Goal: Information Seeking & Learning: Compare options

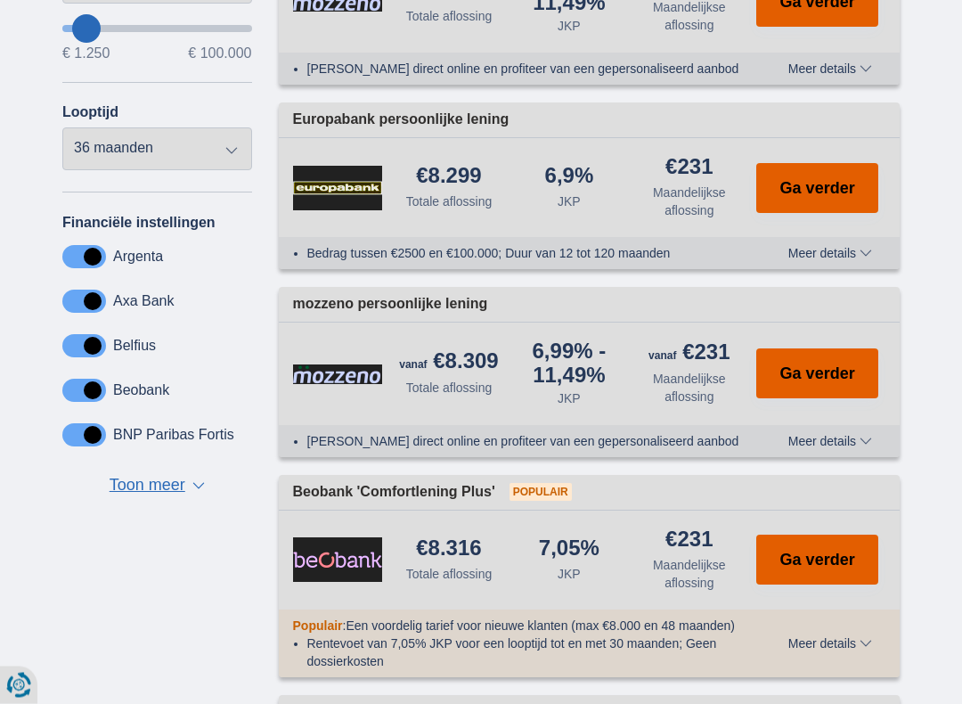
scroll to position [640, 0]
click at [832, 603] on span "Meer details" at bounding box center [831, 643] width 84 height 12
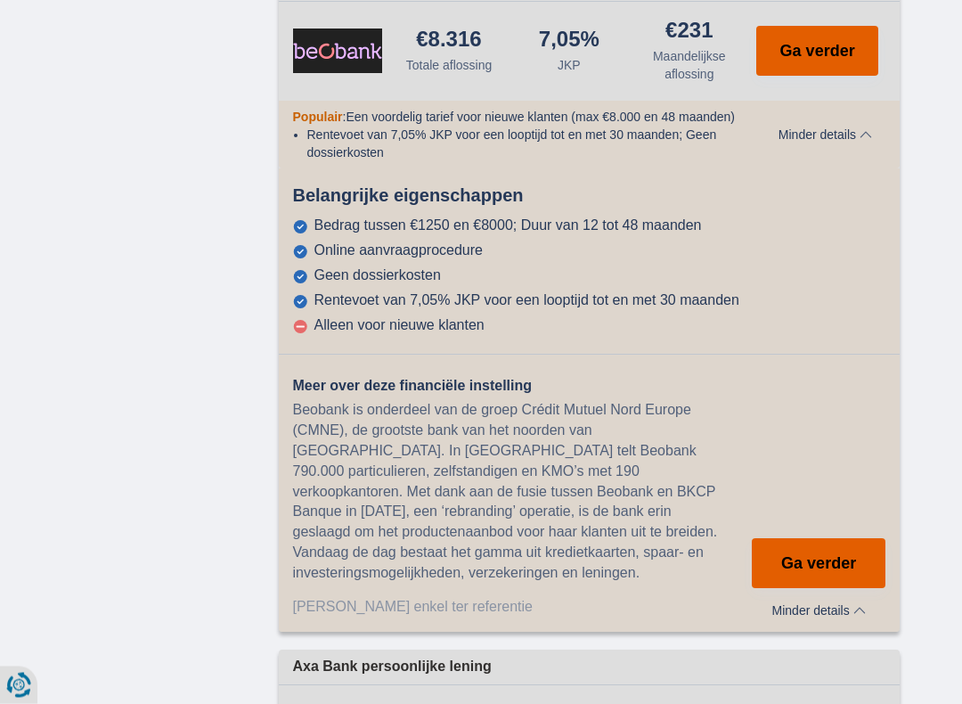
scroll to position [1149, 0]
click at [762, 438] on div "Meer over deze financiële instelling Beobank is onderdeel van de groep Crédit M…" at bounding box center [590, 503] width 622 height 255
click at [844, 555] on span "Ga verder" at bounding box center [819, 563] width 75 height 16
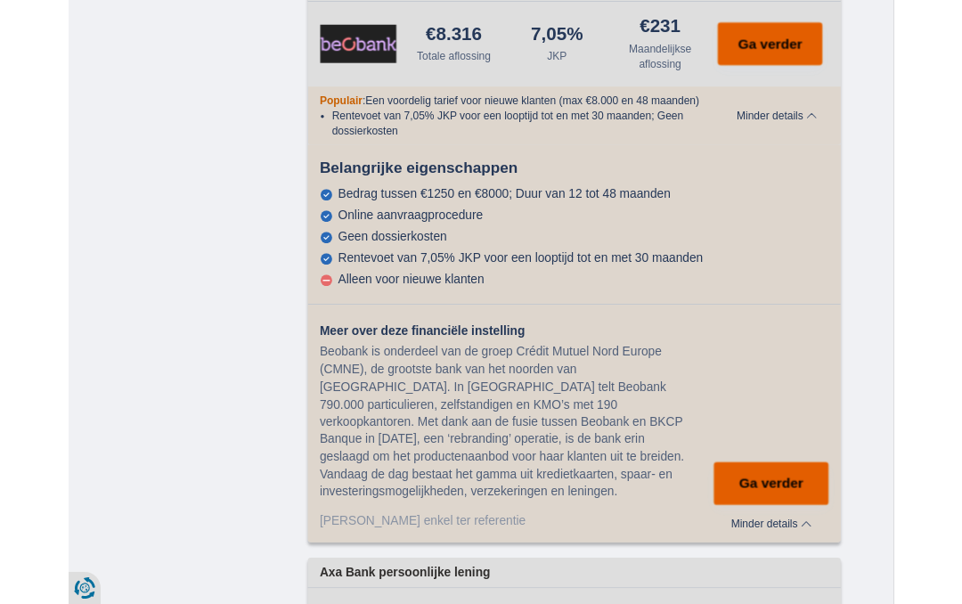
scroll to position [1199, 0]
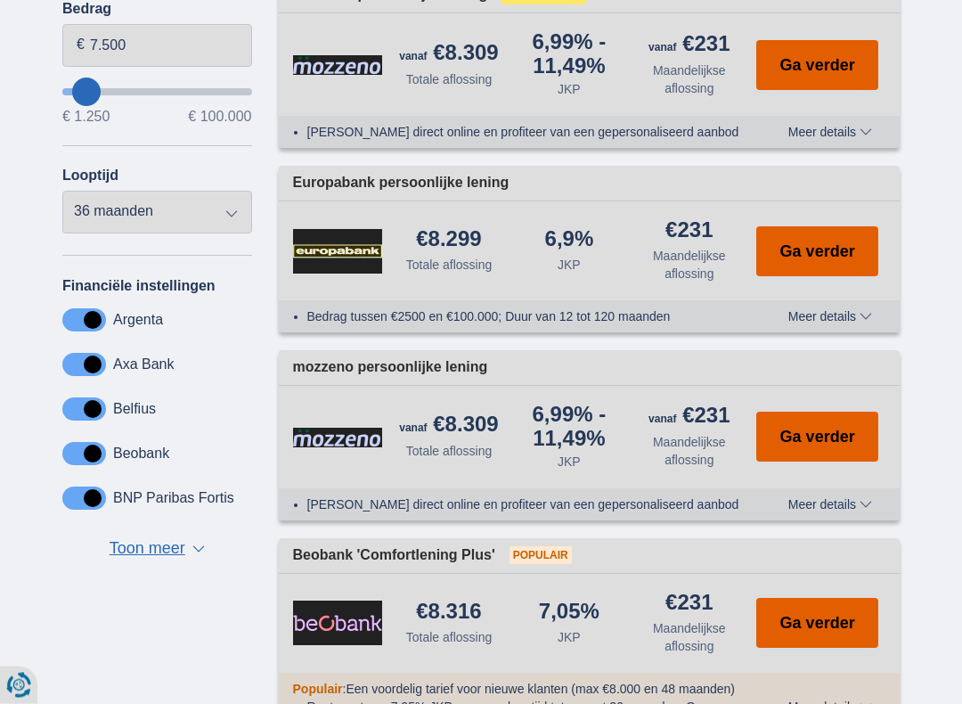
scroll to position [577, 0]
click at [821, 233] on button "Ga verder" at bounding box center [818, 251] width 122 height 50
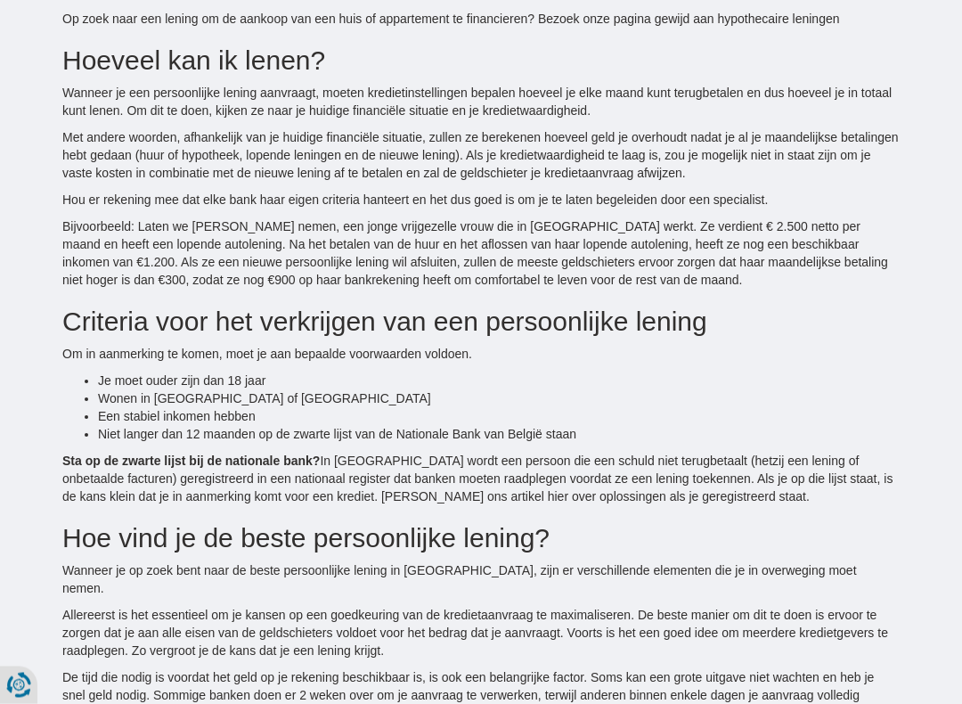
scroll to position [3769, 0]
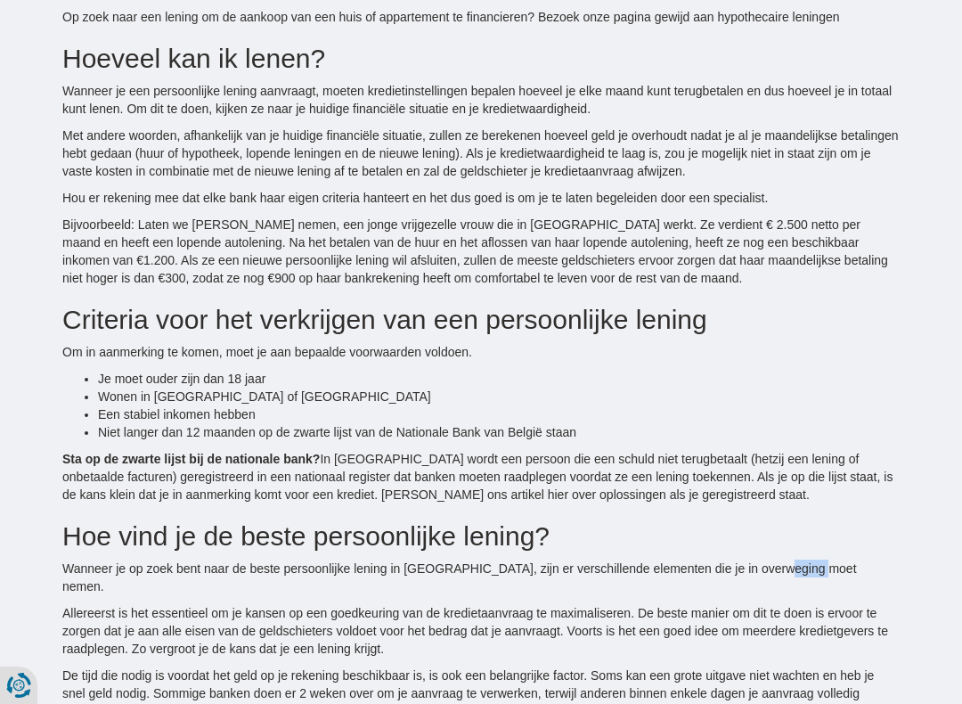
click at [908, 558] on div "Een persoonlijke lening: De oplossing om jouw levens projecten te financieren. …" at bounding box center [481, 88] width 864 height 1673
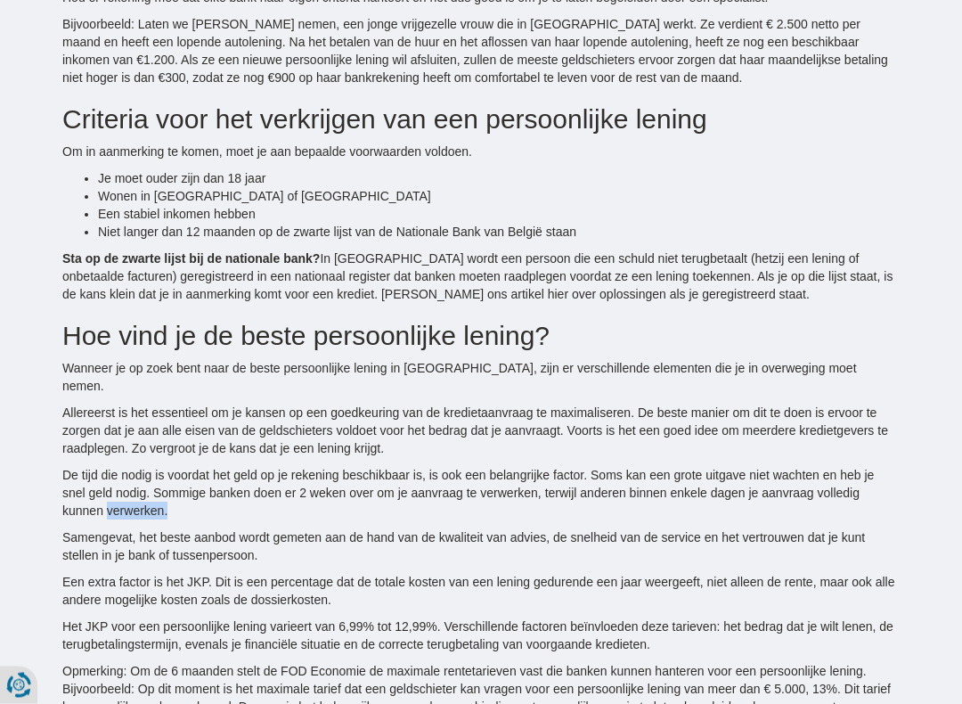
scroll to position [3970, 0]
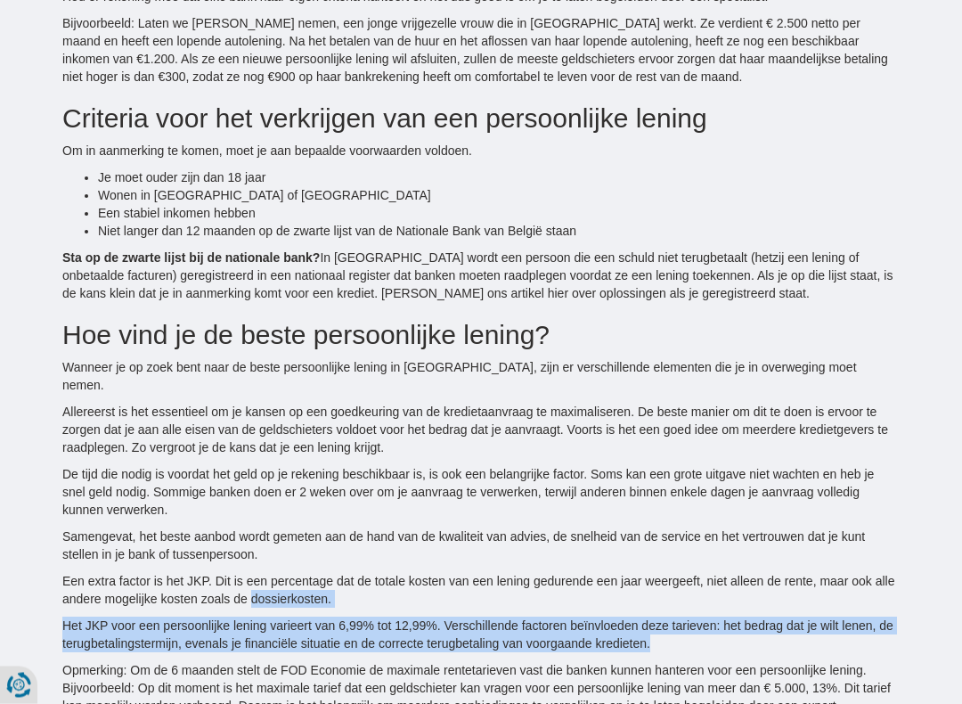
click at [797, 235] on li "Niet langer dan 12 maanden op de zwarte lijst van de Nationale Bank van België …" at bounding box center [499, 232] width 802 height 18
click at [796, 234] on li "Niet langer dan 12 maanden op de zwarte lijst van de Nationale Bank van België …" at bounding box center [499, 232] width 802 height 18
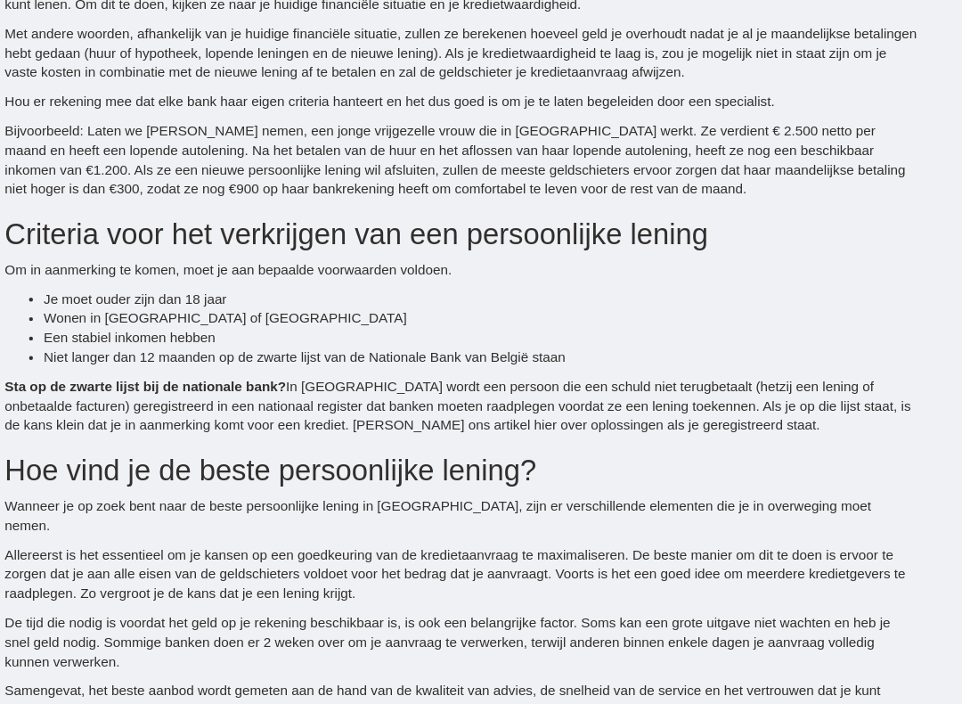
click at [722, 223] on h2 "Criteria voor het verkrijgen van een persoonlijke lening" at bounding box center [481, 214] width 838 height 29
click at [721, 222] on h2 "Criteria voor het verkrijgen van een persoonlijke lening" at bounding box center [481, 214] width 838 height 29
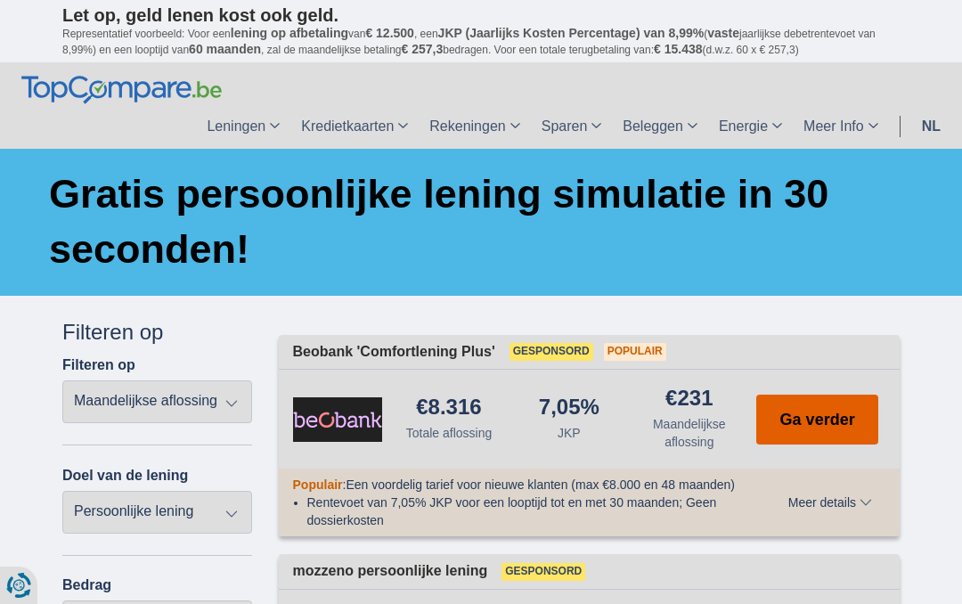
click at [259, 106] on link "Leningen" at bounding box center [243, 126] width 94 height 45
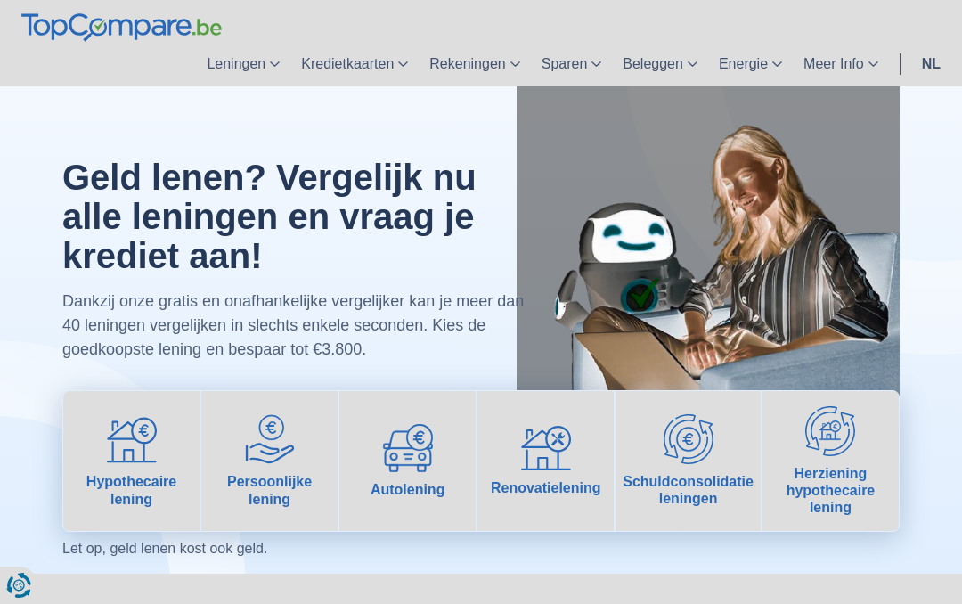
click at [282, 450] on img at bounding box center [270, 439] width 50 height 50
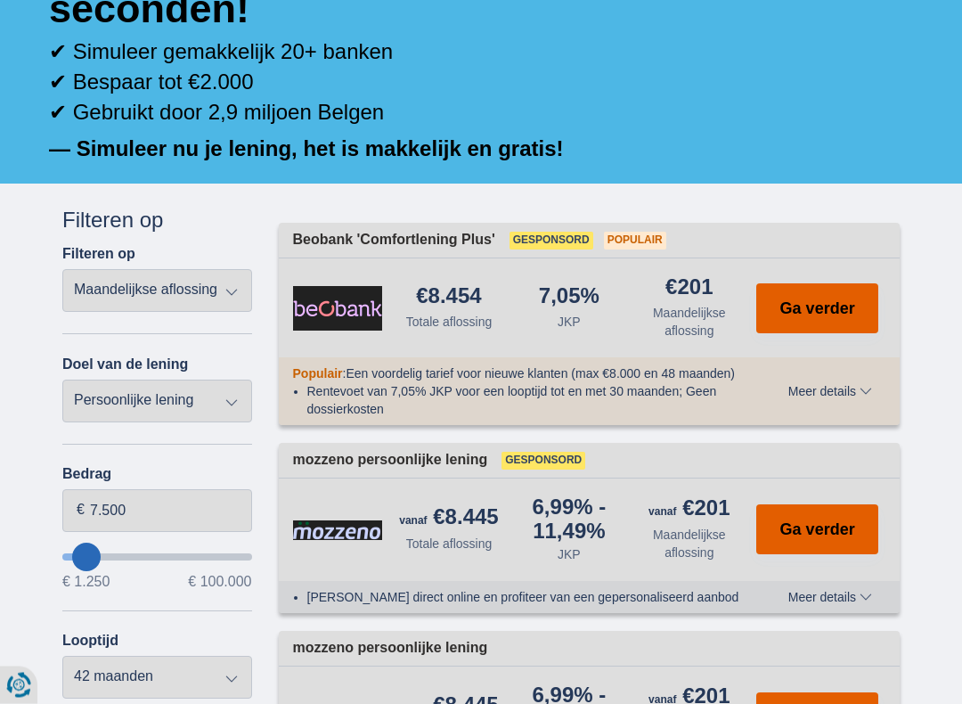
scroll to position [282, 0]
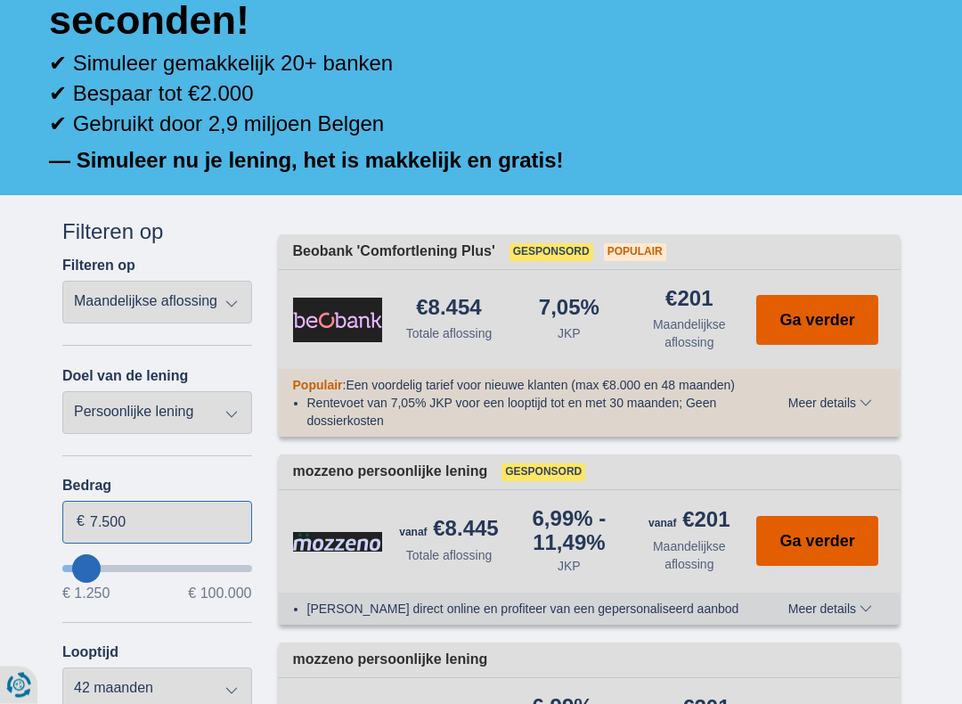
click at [154, 518] on input "7.500" at bounding box center [157, 523] width 190 height 43
type input "7"
click at [168, 520] on input "Bedrag" at bounding box center [157, 522] width 190 height 43
click at [145, 515] on input "9" at bounding box center [157, 522] width 190 height 43
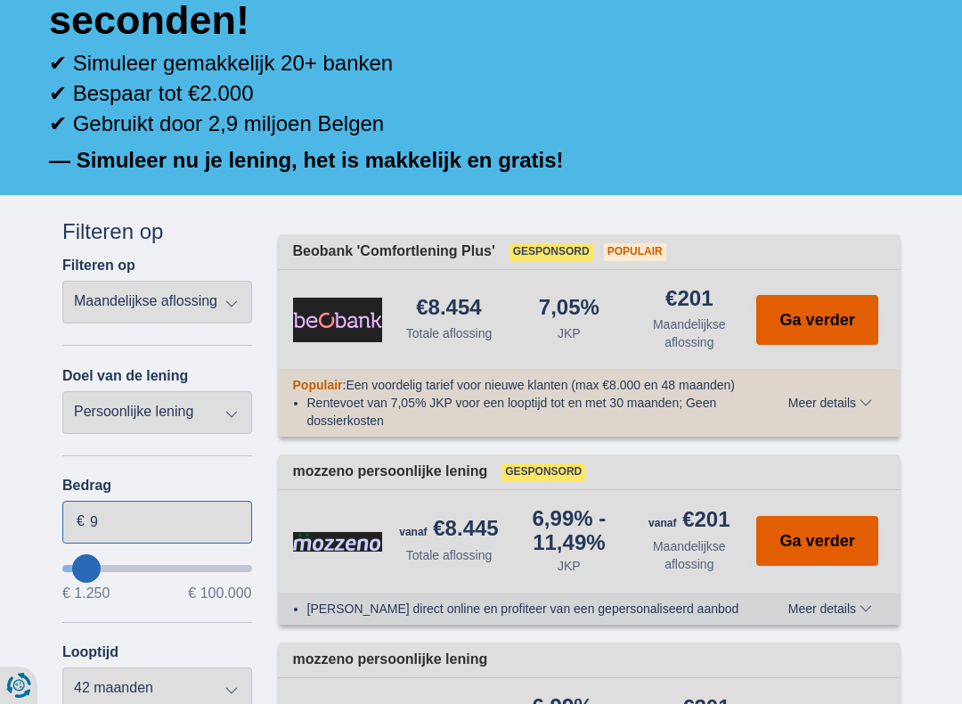
click at [145, 514] on input "9" at bounding box center [157, 522] width 190 height 43
click at [119, 518] on input "9" at bounding box center [157, 522] width 190 height 43
type input "16.250"
type input "16250"
select select "84"
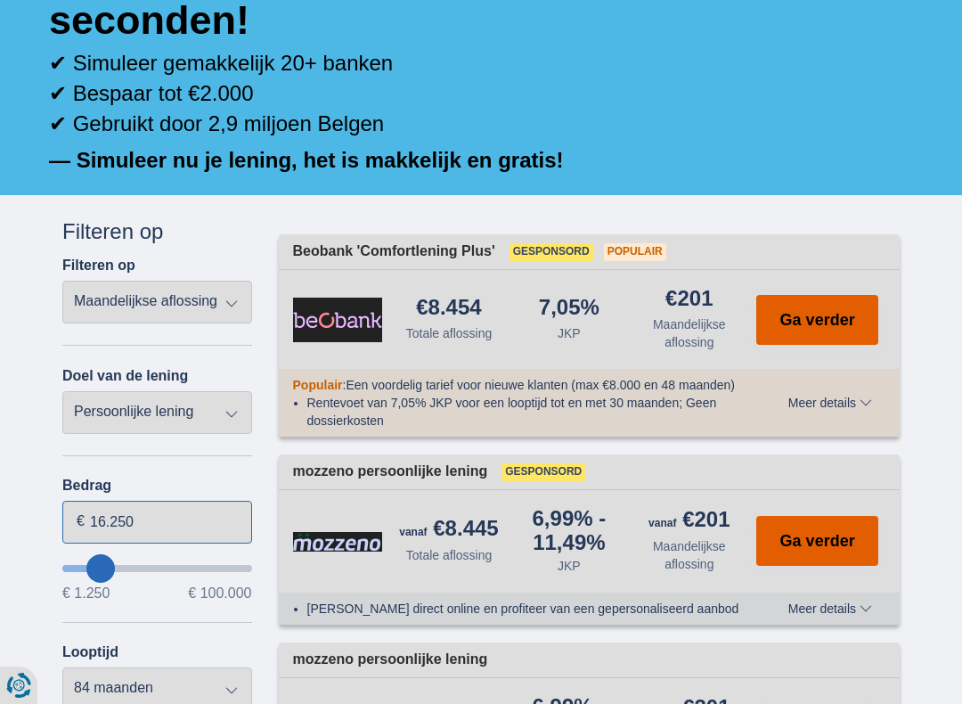
type input "17.250"
type input "17250"
type input "18.250"
type input "18250"
type input "19.250"
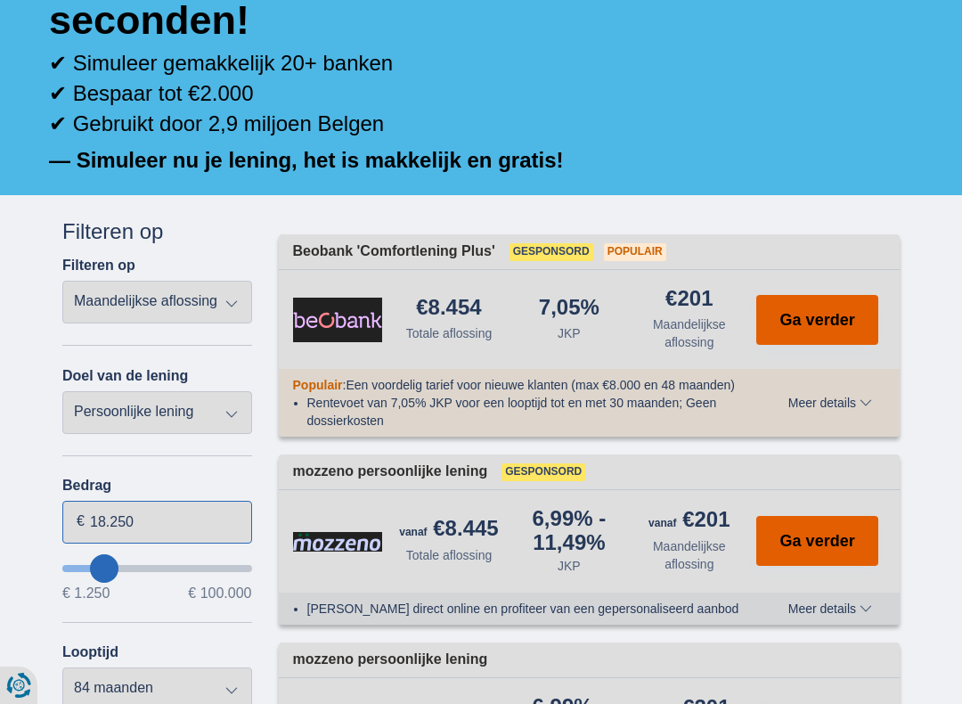
type input "19250"
type input "20.250"
type input "20250"
type input "21.250"
type input "21250"
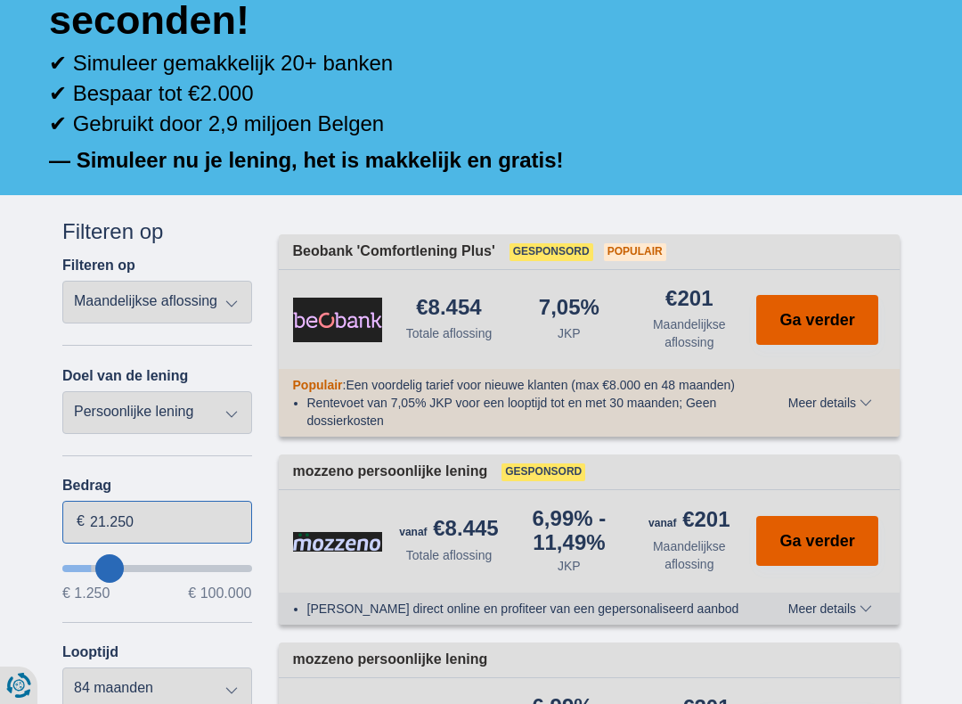
type input "22.250"
type input "22250"
type input "23.250"
type input "23250"
select select "120"
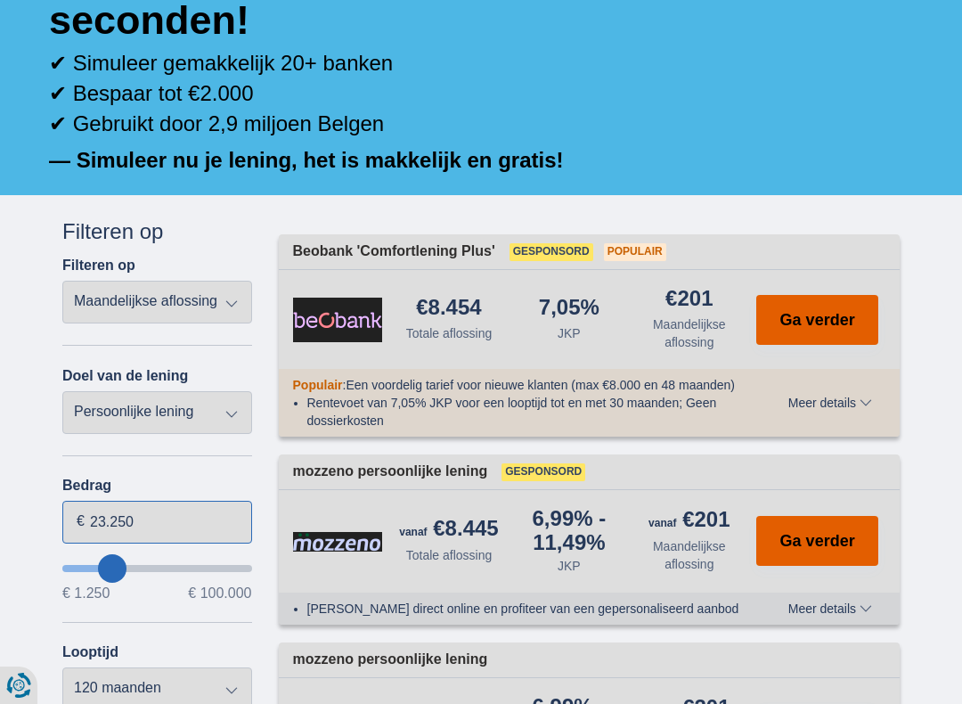
type input "25.250"
type input "25250"
type input "26.250"
type input "26250"
type input "27.250"
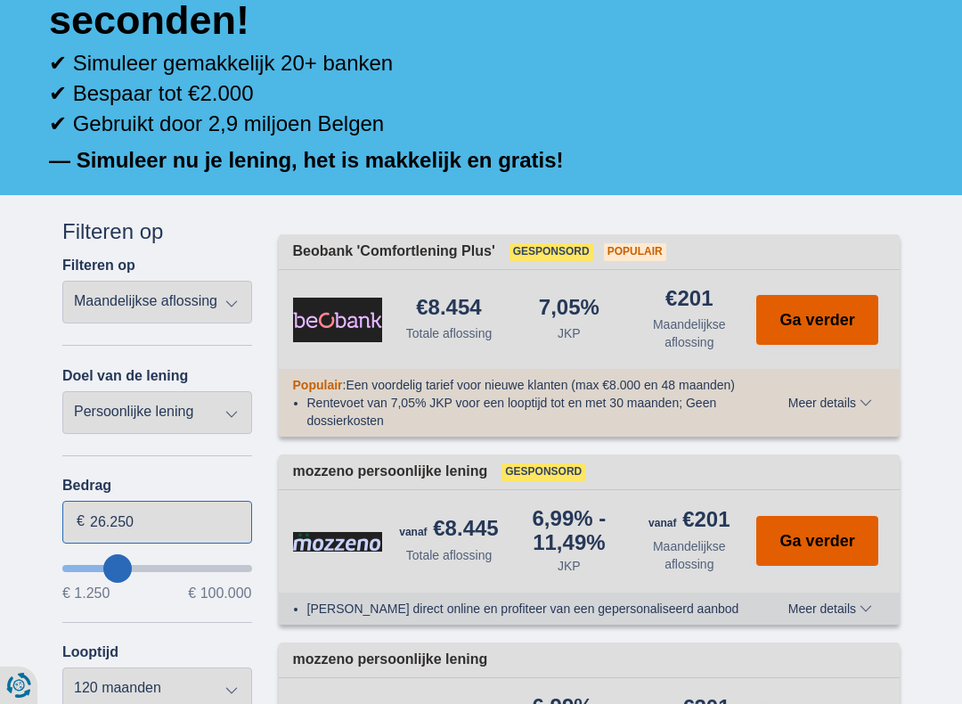
type input "27250"
type input "28.250"
type input "28250"
type input "29.250"
type input "29250"
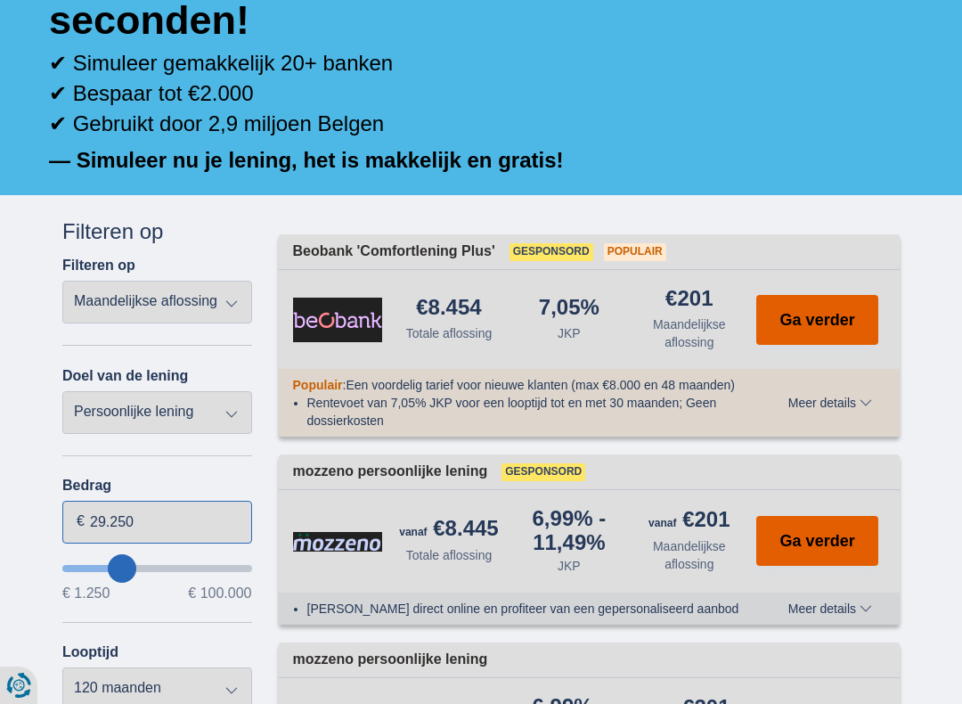
type input "30.250"
type input "30250"
type input "31.250"
type input "31250"
type input "30.250"
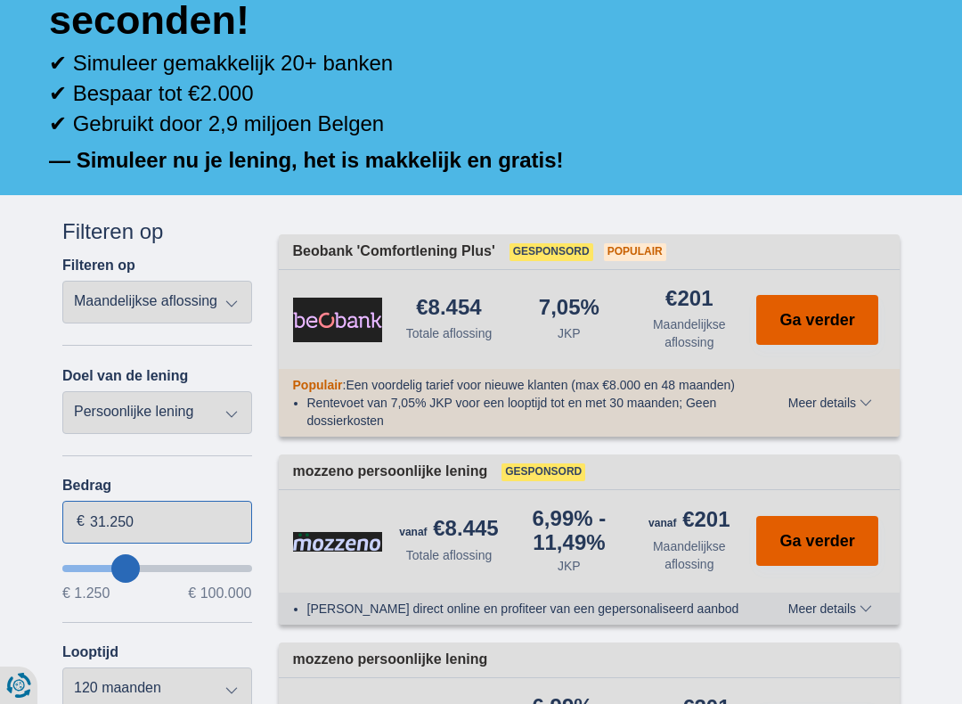
type input "30250"
type input "29.250"
type input "29250"
type input "28.250"
type input "28250"
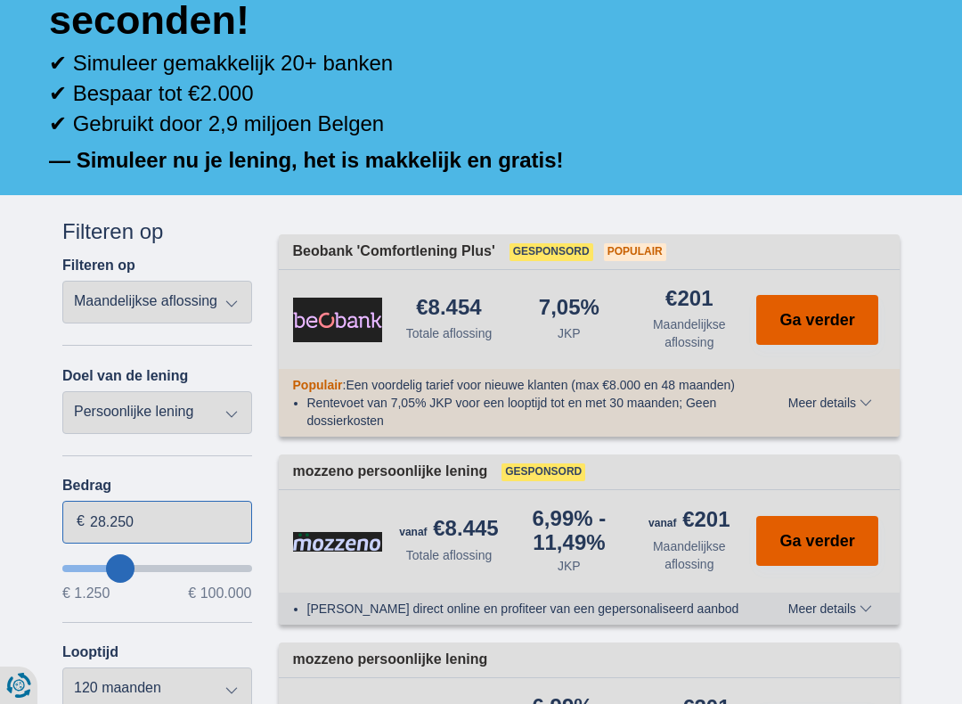
type input "27.250"
type input "27250"
type input "26.250"
type input "26250"
type input "25.250"
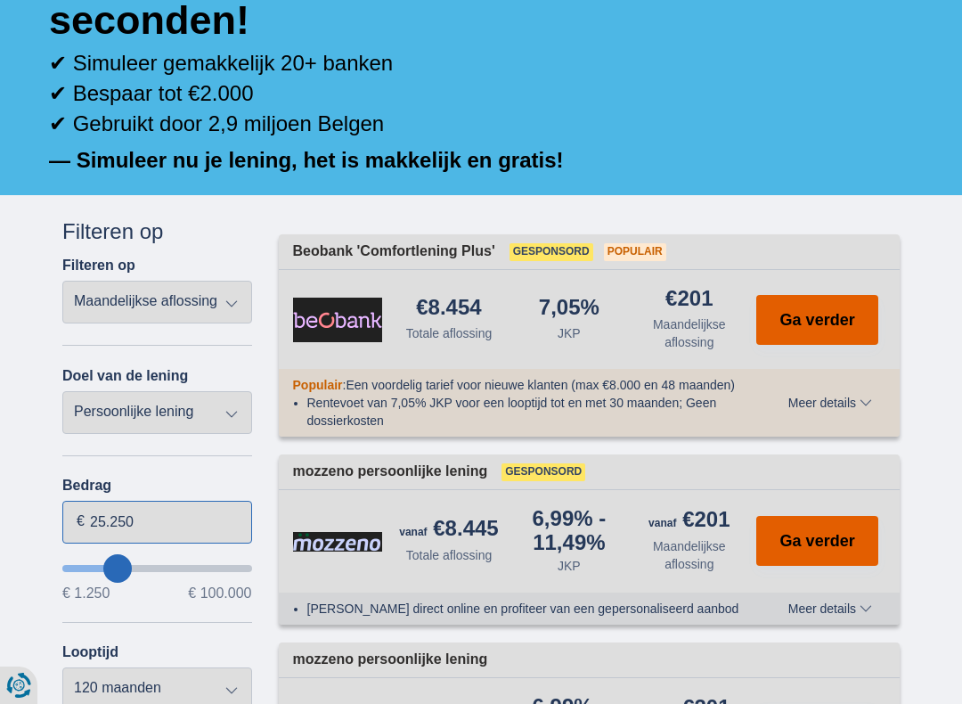
type input "25250"
type input "24.250"
type input "24250"
type input "23.250"
type input "23250"
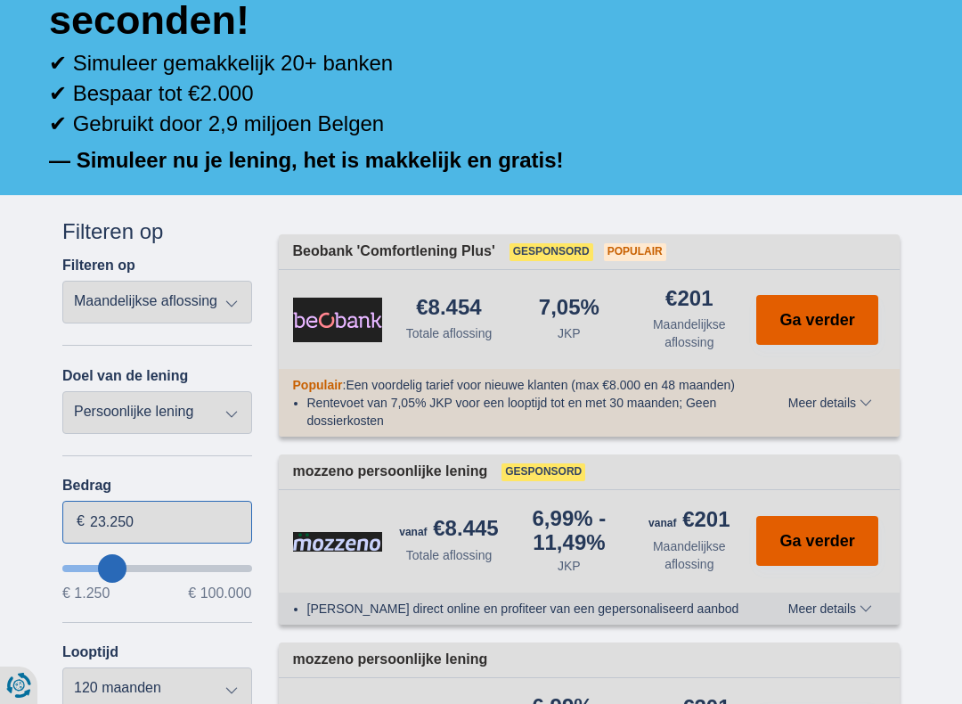
type input "22.250"
type input "22250"
type input "21.250"
type input "21250"
type input "20.250"
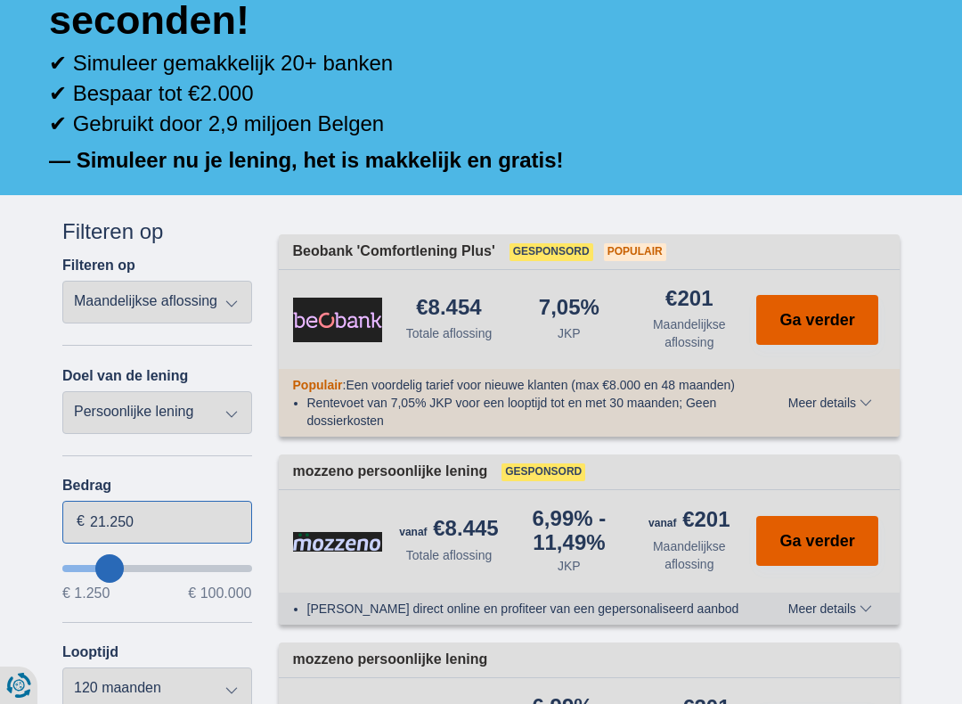
type input "20250"
type input "19.250"
type input "19250"
select select "84"
type input "18.250"
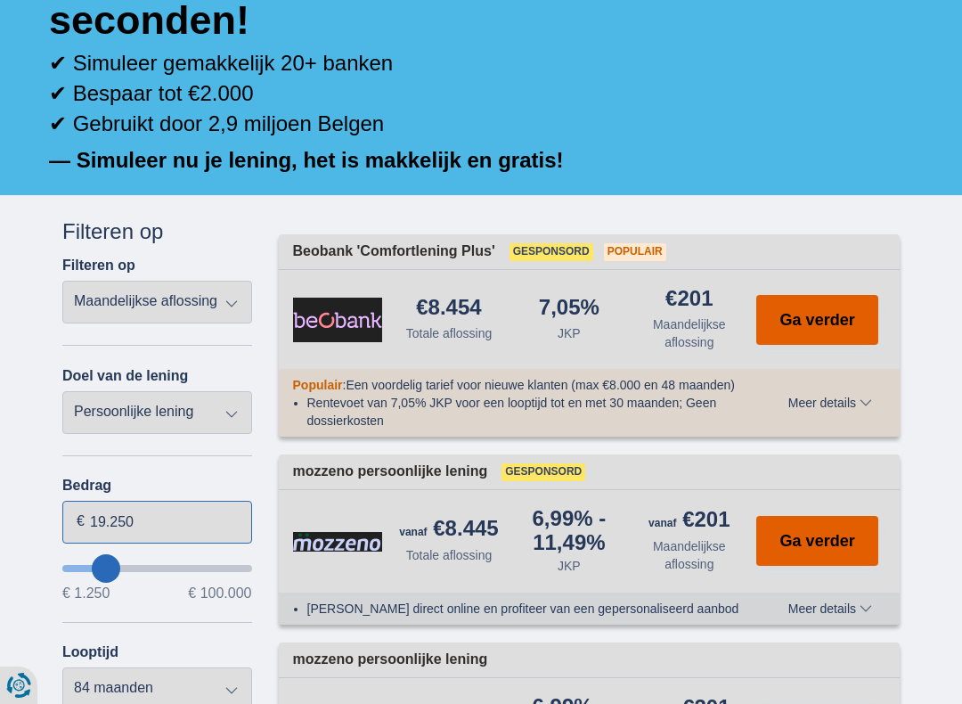
type input "18250"
type input "17.250"
type input "17250"
type input "16.250"
type input "16250"
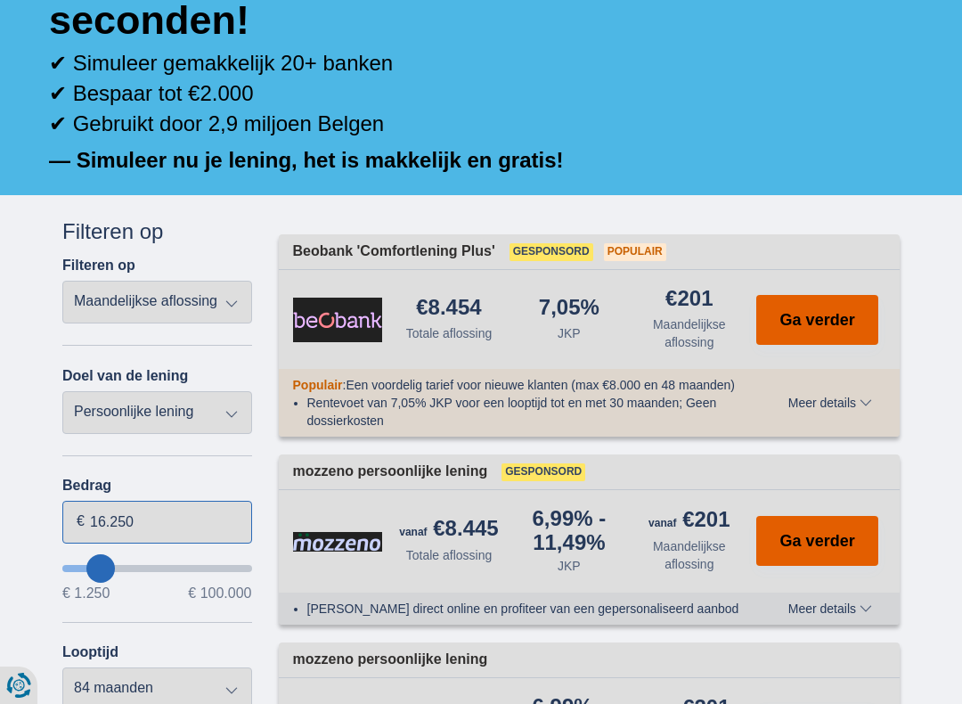
type input "15.250"
type input "15250"
type input "14.250"
type input "14250"
select select "60"
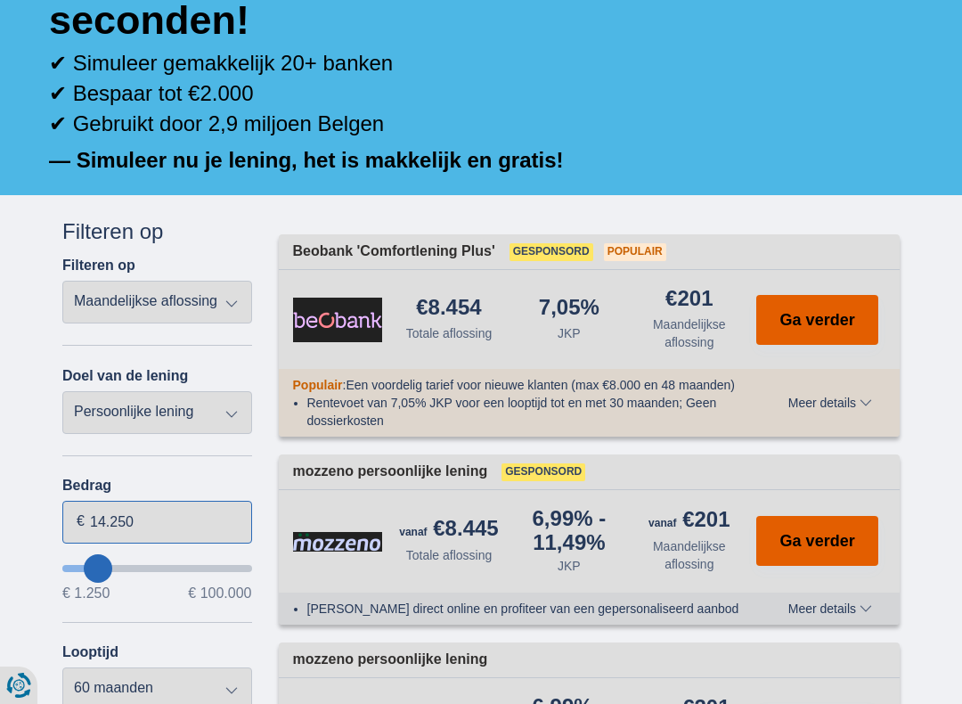
type input "13.250"
type input "13250"
type input "12.250"
type input "12250"
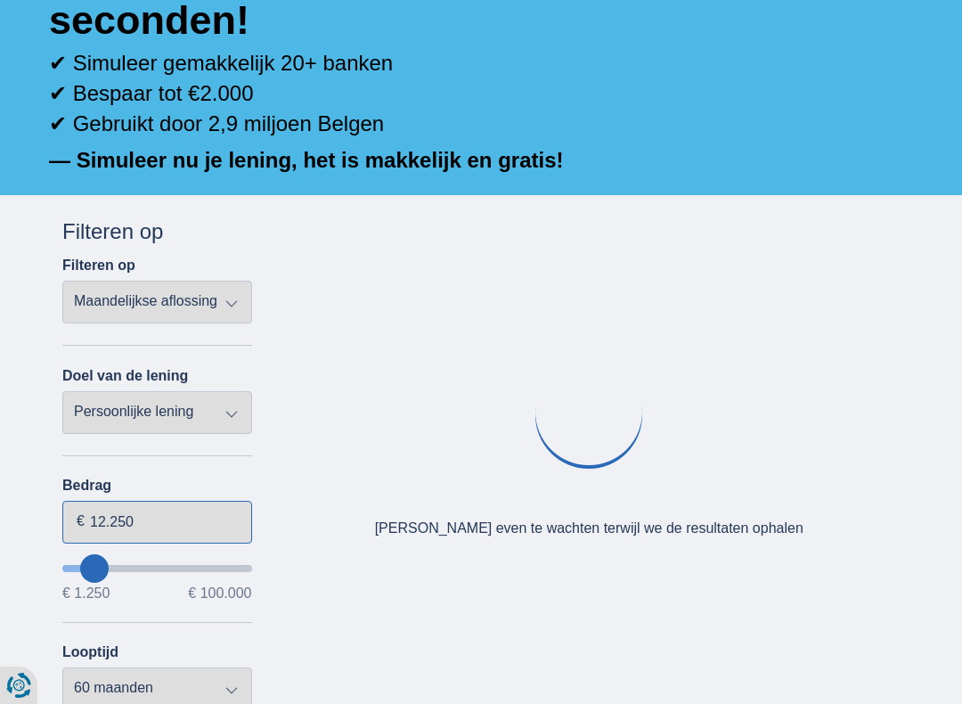
type input "11.250"
type input "11250"
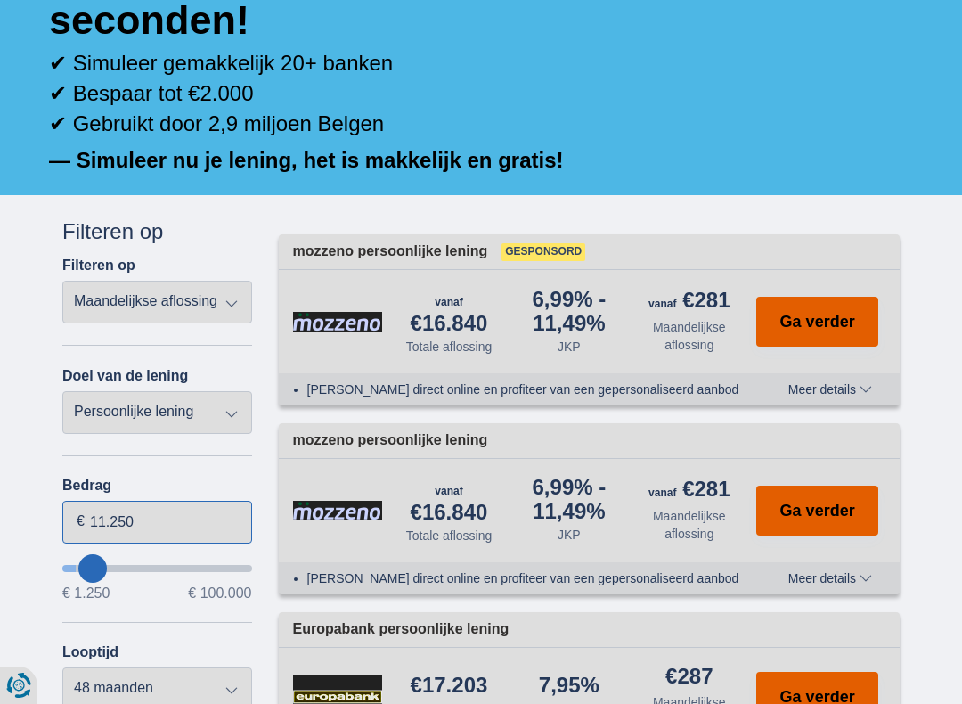
type input "8.250"
type input "8250"
select select "48"
type input "8250"
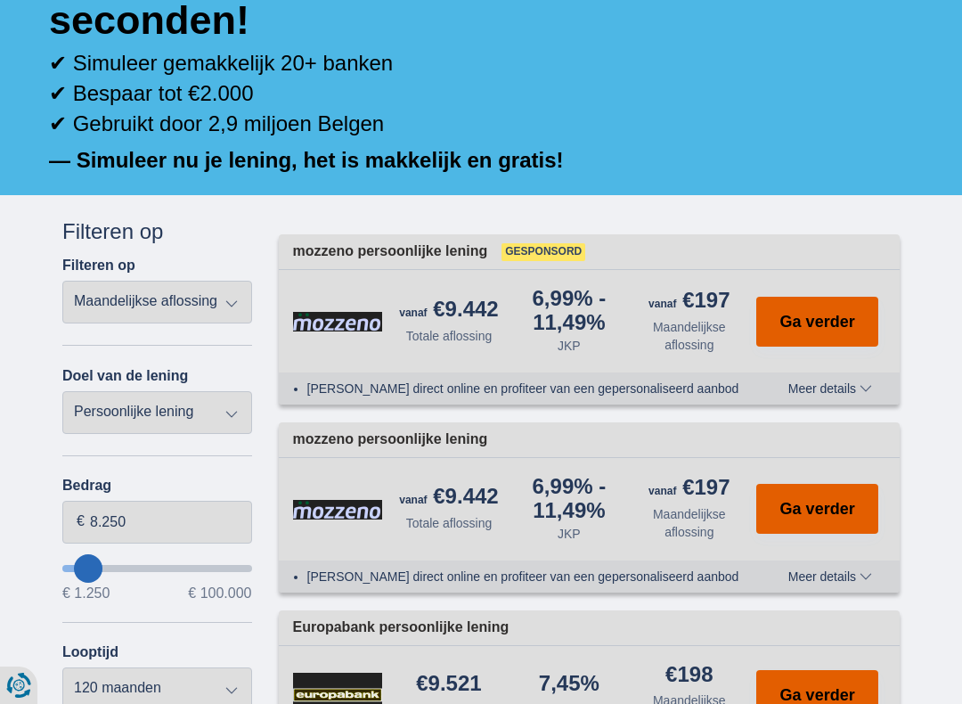
type input "22.250"
type input "22250"
select select "120"
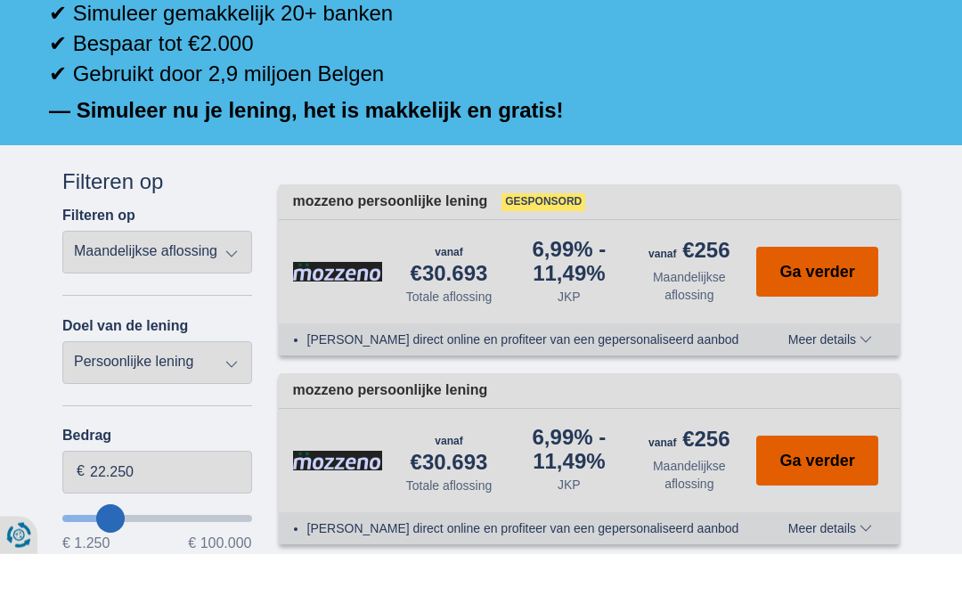
scroll to position [332, 0]
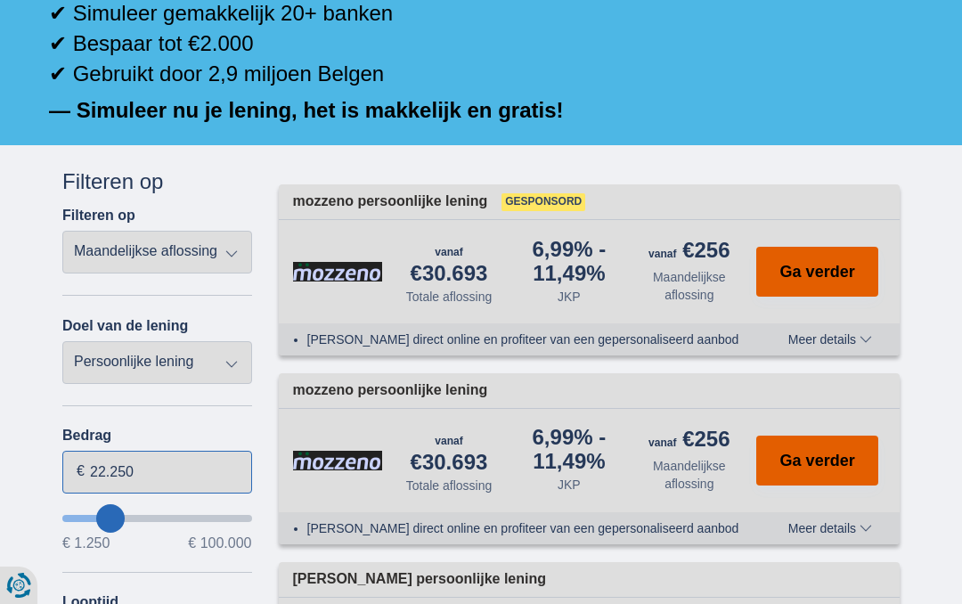
type input "52250"
click at [160, 471] on input "22.250" at bounding box center [157, 472] width 190 height 43
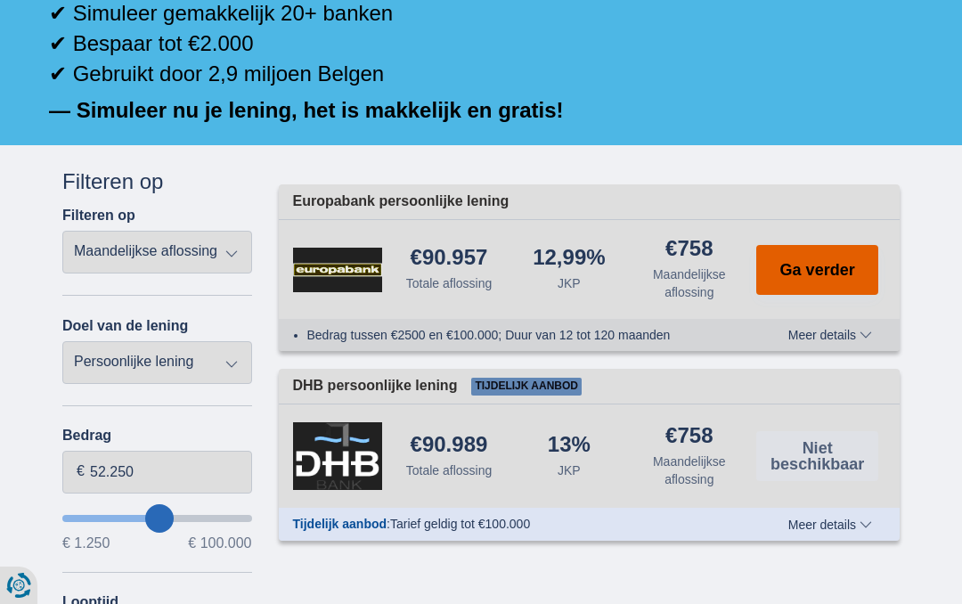
type input "61.250"
type input "61250"
type input "54.250"
type input "54250"
click at [163, 469] on input "54.250" at bounding box center [157, 472] width 190 height 43
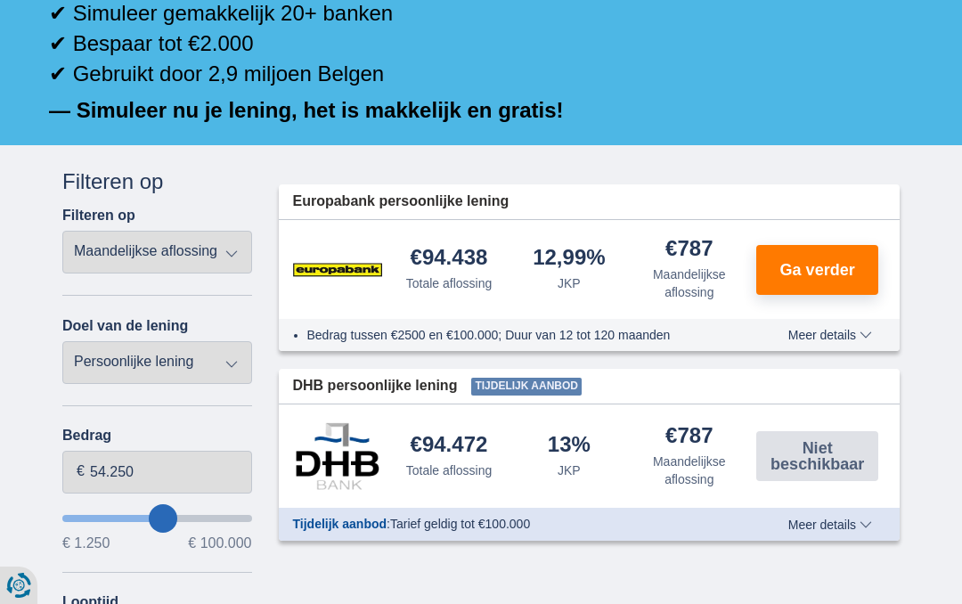
type input "70.250"
type input "70250"
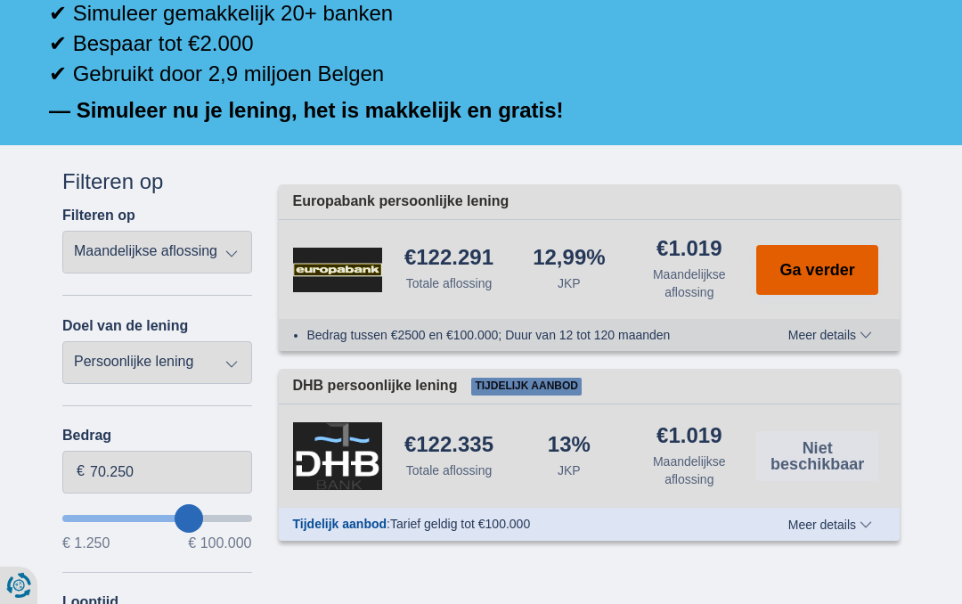
type input "99.250"
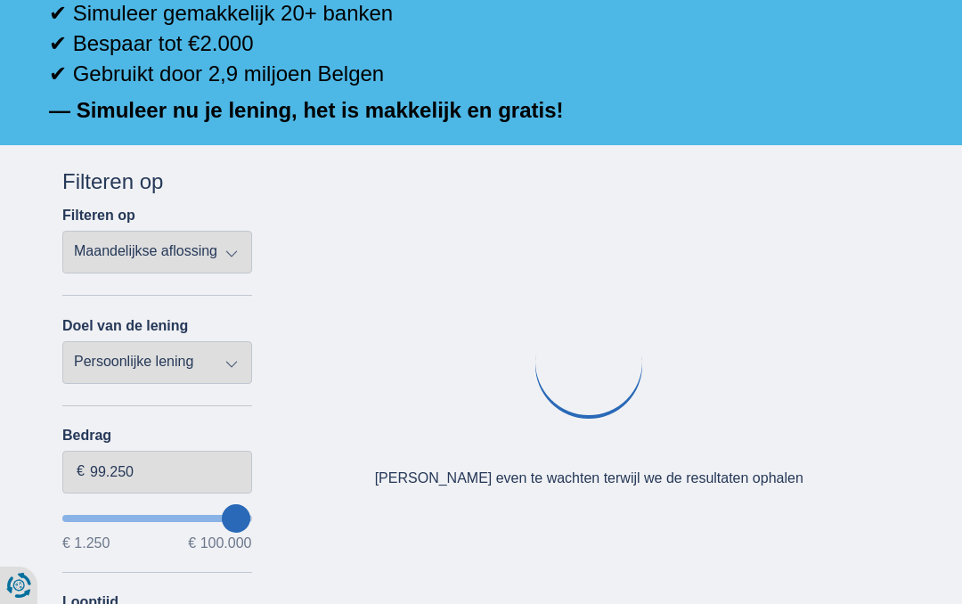
type input "99250"
click at [474, 67] on div "✔ Simuleer gemakkelijk 20+ banken ✔ Bespaar tot €2.000 ✔ Gebruikt door 2,9 milj…" at bounding box center [474, 44] width 851 height 92
